Goal: Navigation & Orientation: Find specific page/section

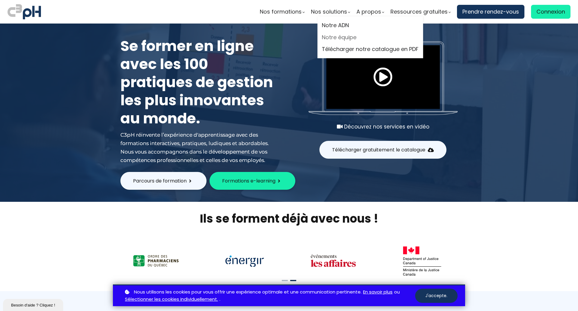
click at [345, 40] on link "Notre équipe" at bounding box center [370, 37] width 97 height 9
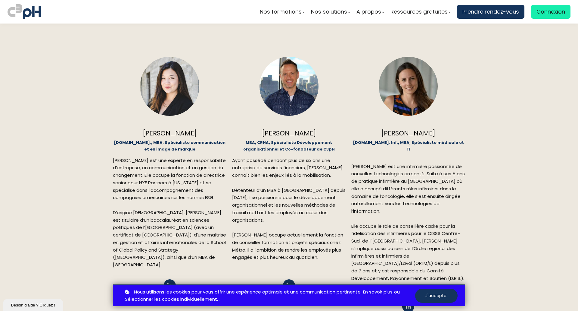
scroll to position [813, 0]
